Goal: Navigation & Orientation: Find specific page/section

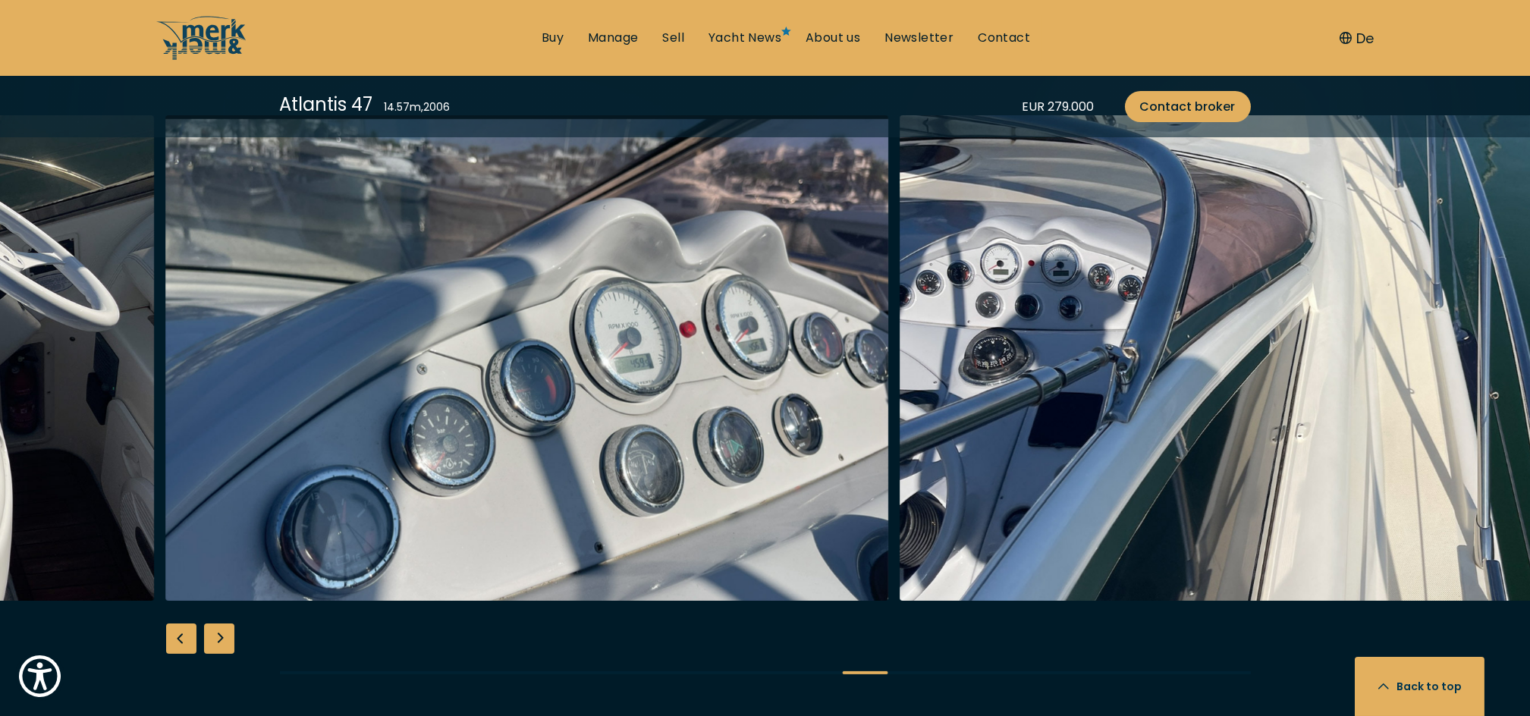
click at [482, 363] on img "Merk&Merk" at bounding box center [526, 358] width 723 height 486
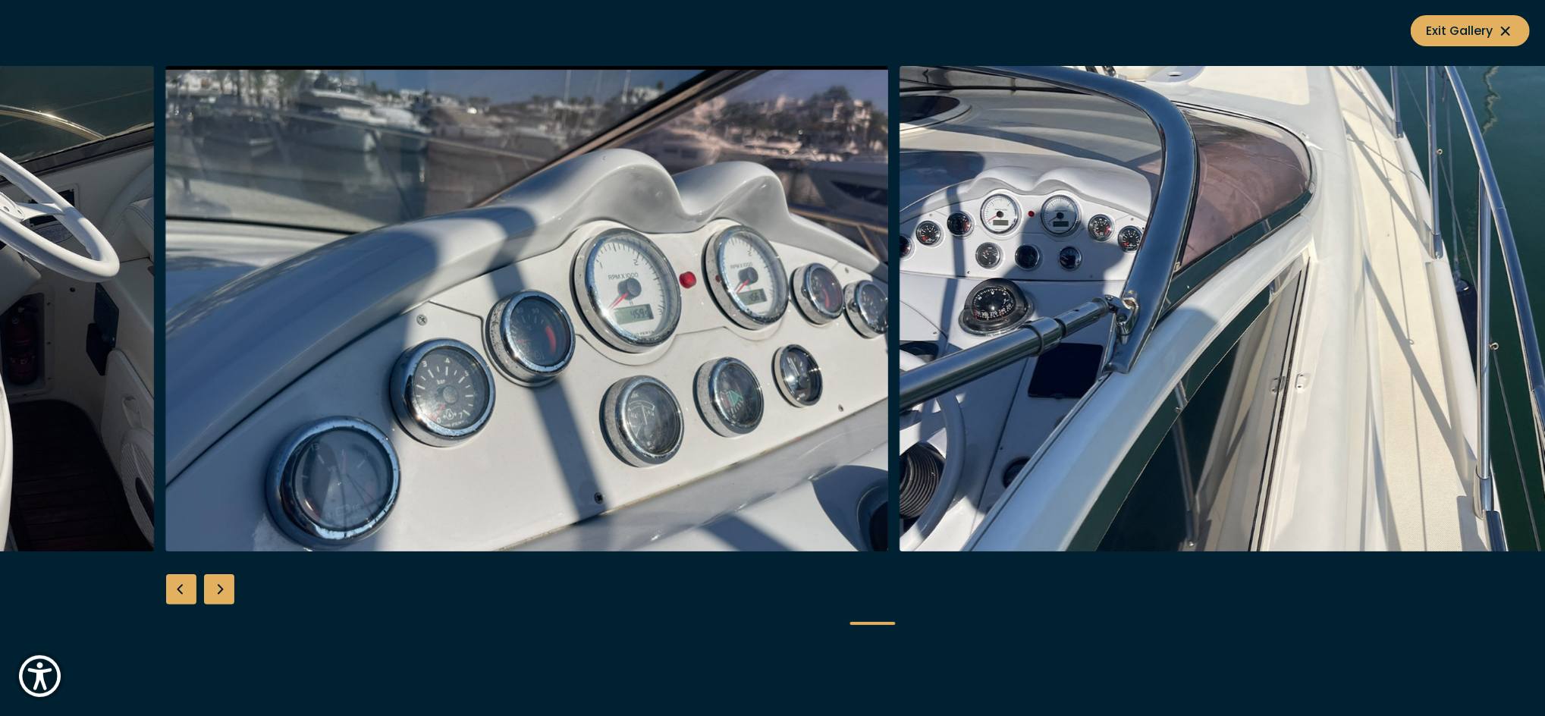
click at [167, 589] on div "Previous slide" at bounding box center [181, 589] width 30 height 30
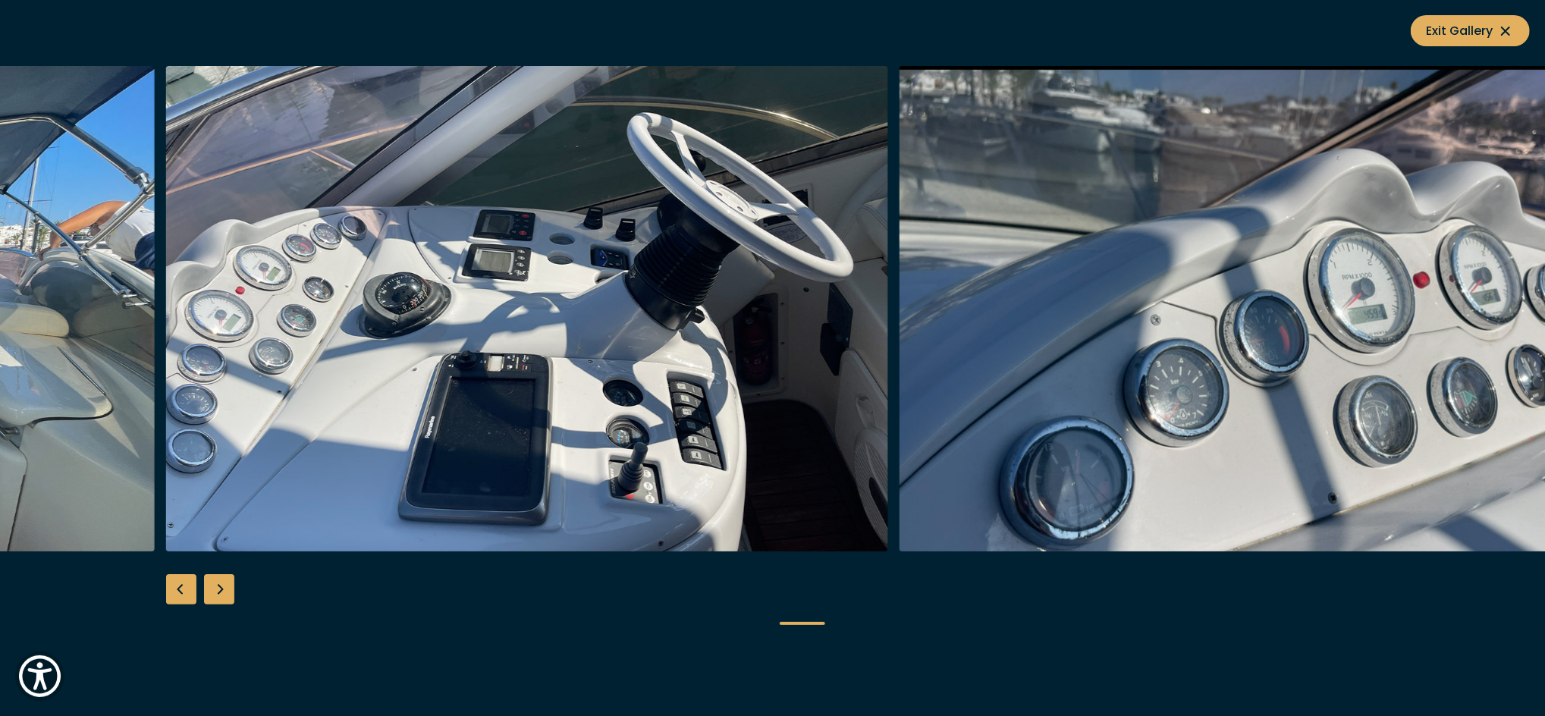
click at [167, 589] on div "Previous slide" at bounding box center [181, 589] width 30 height 30
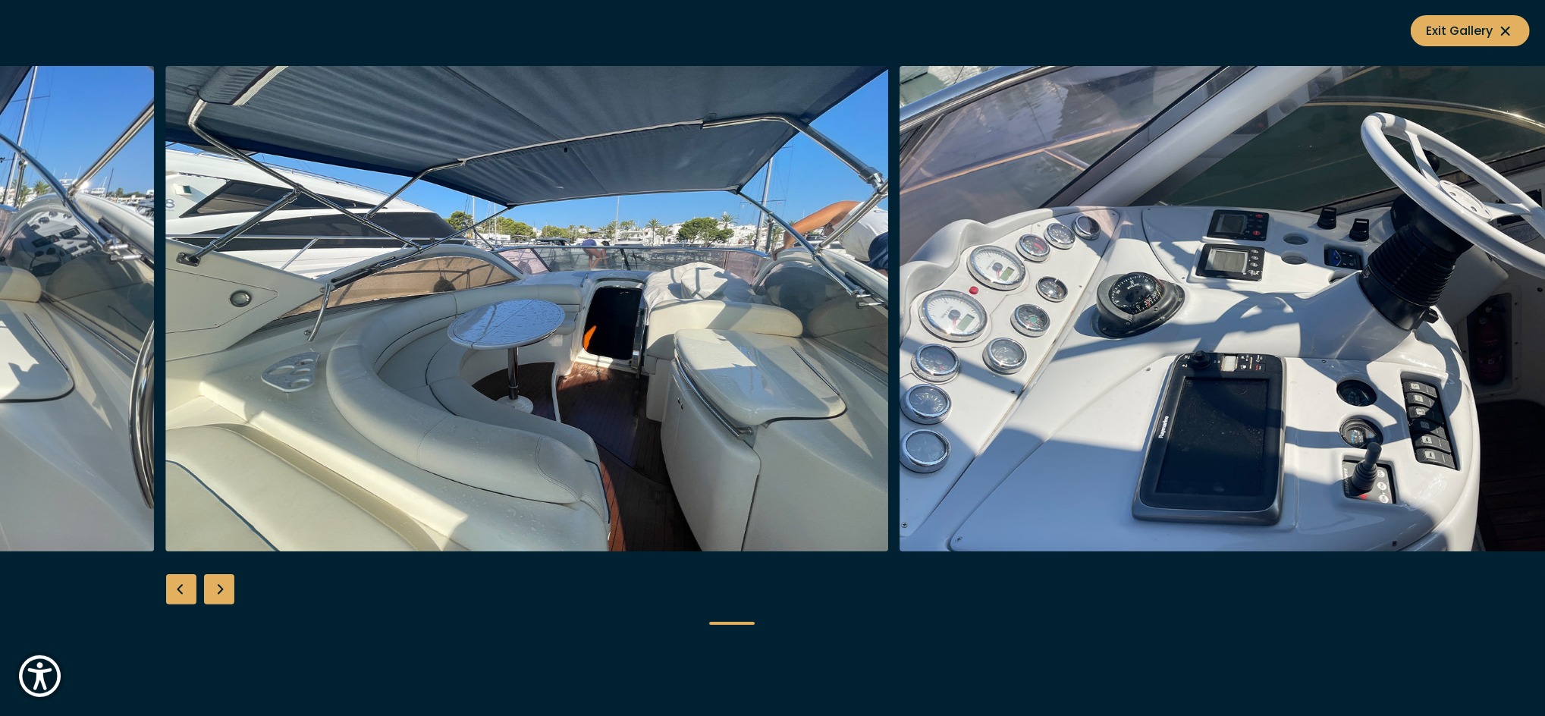
click at [167, 589] on div "Previous slide" at bounding box center [181, 589] width 30 height 30
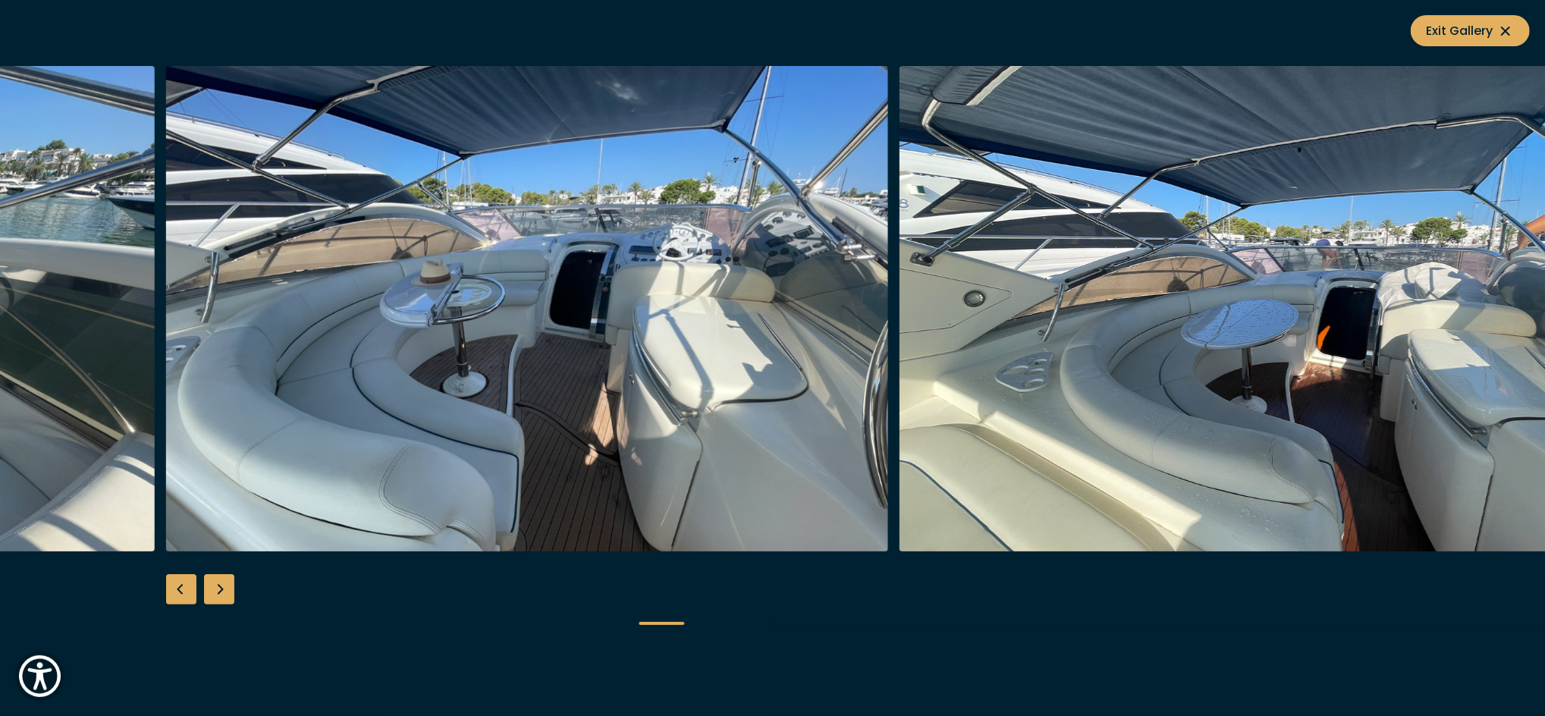
click at [167, 589] on div "Previous slide" at bounding box center [181, 589] width 30 height 30
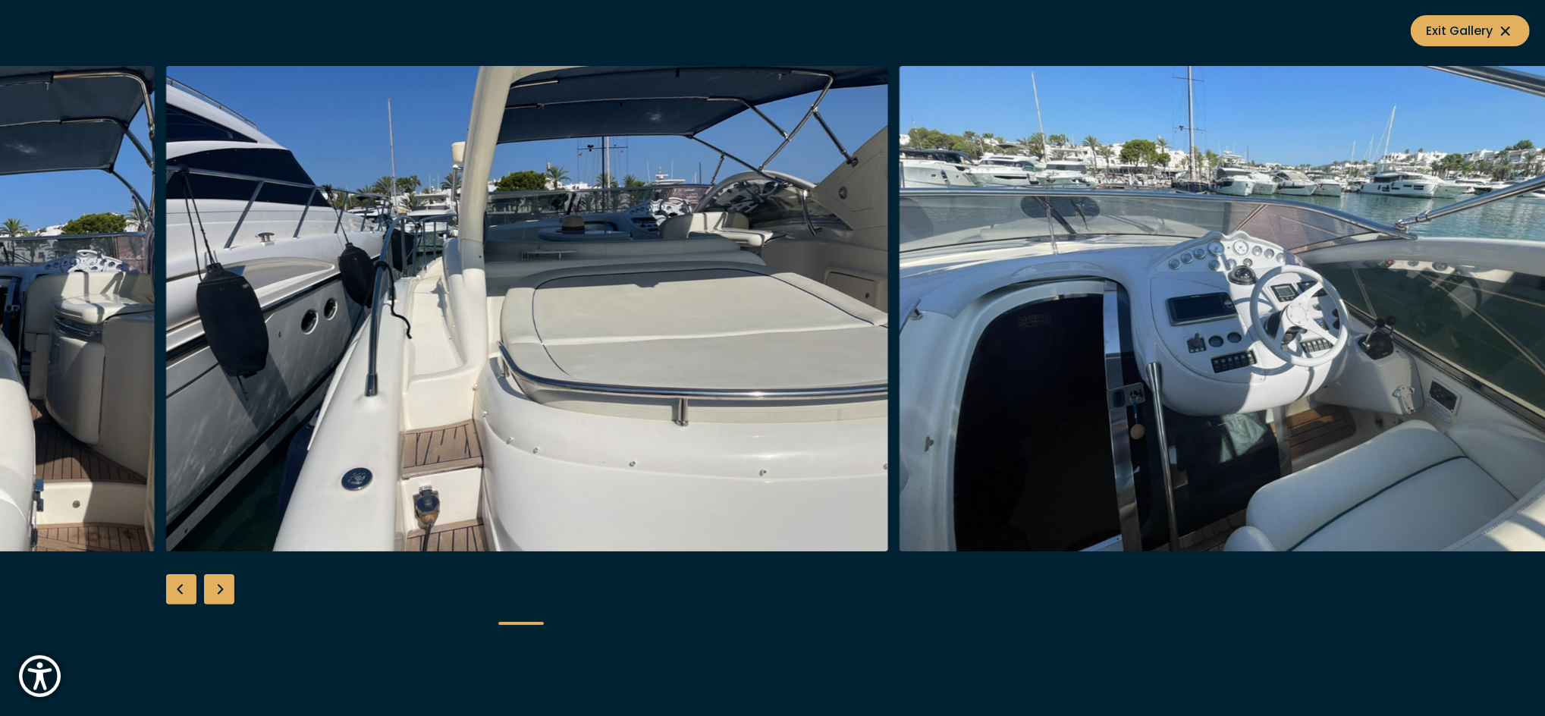
click at [167, 589] on div "Previous slide" at bounding box center [181, 589] width 30 height 30
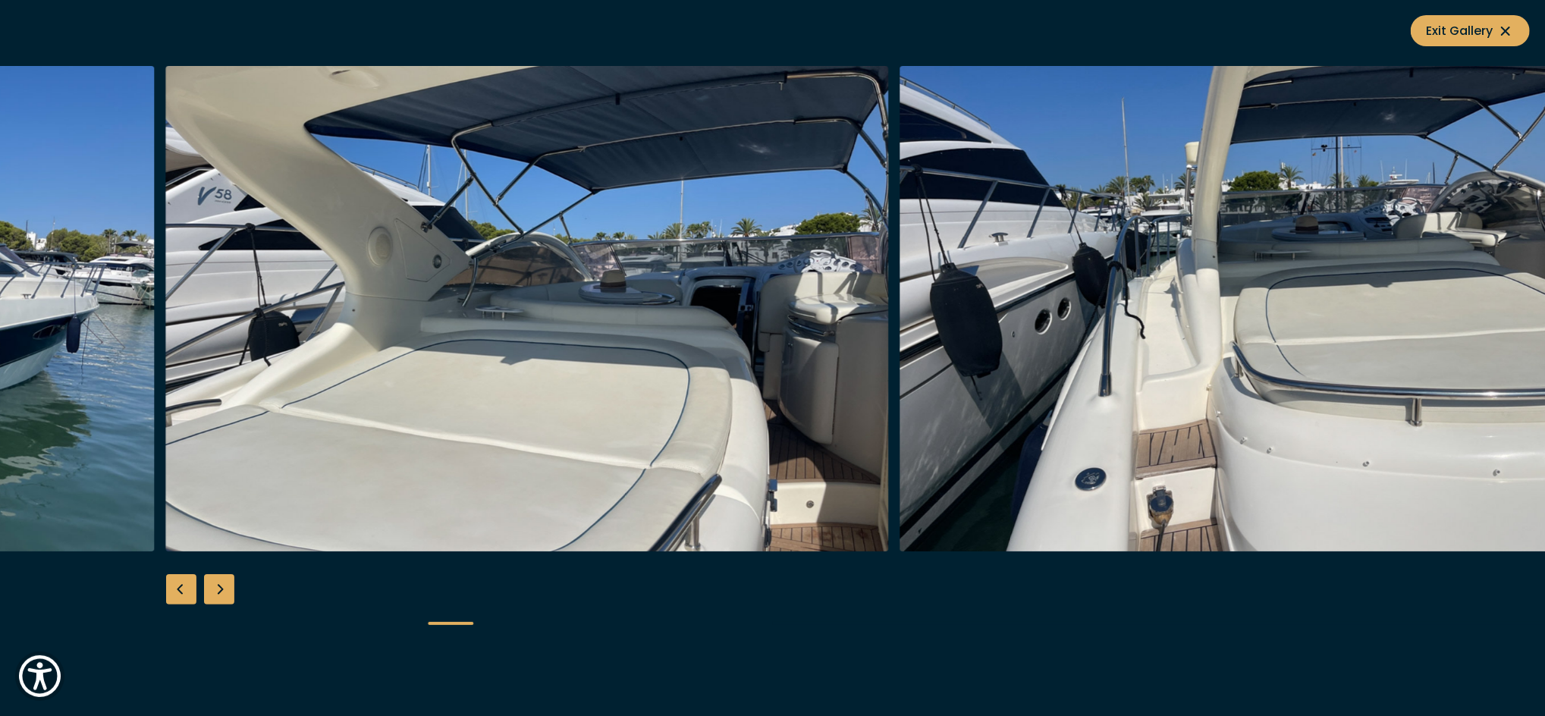
click at [167, 589] on div "Previous slide" at bounding box center [181, 589] width 30 height 30
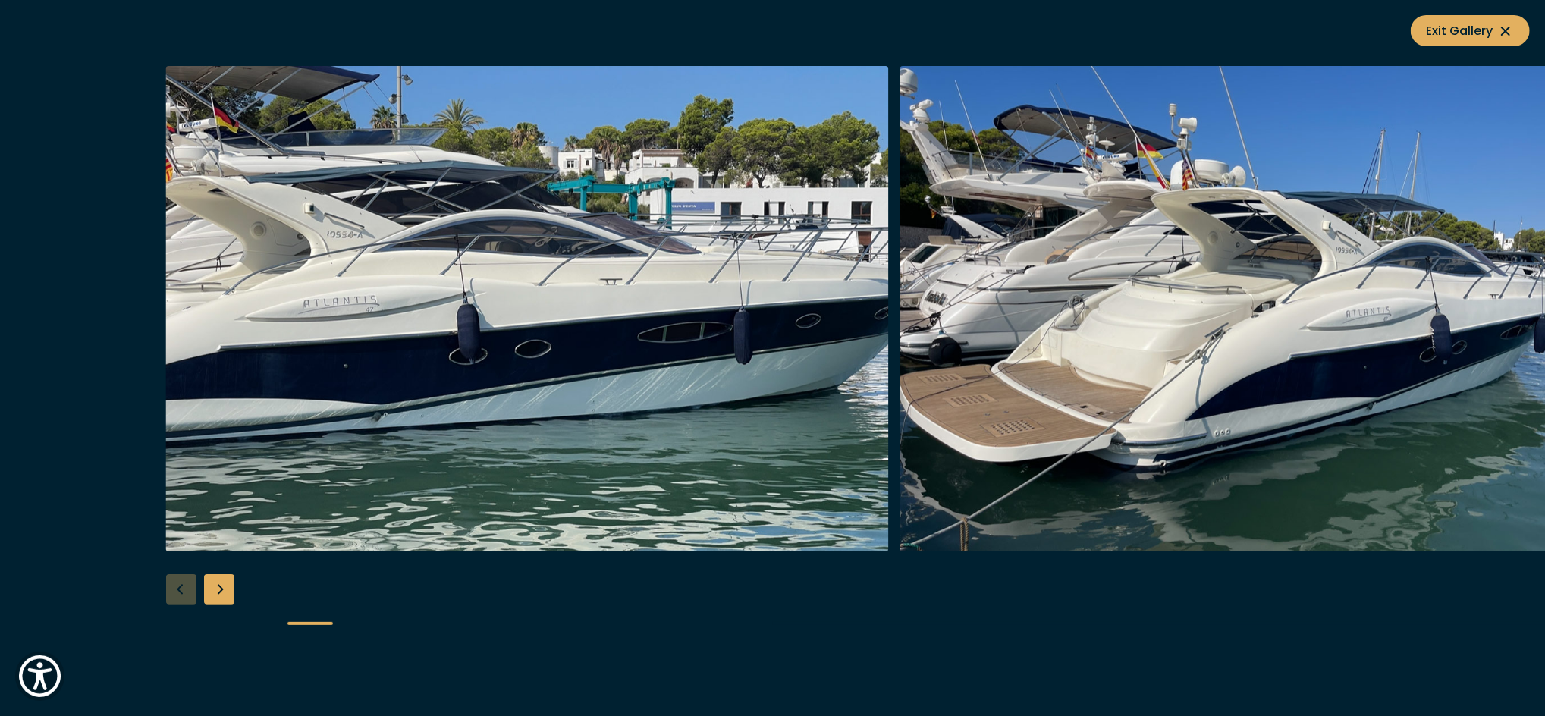
click at [167, 589] on div at bounding box center [772, 358] width 1545 height 584
